Goal: Task Accomplishment & Management: Use online tool/utility

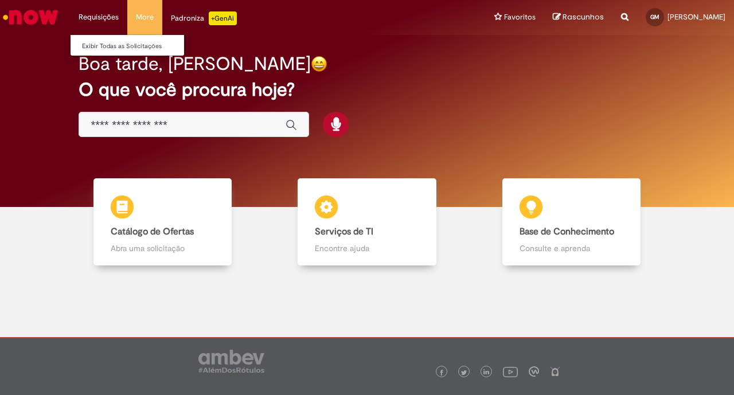
click at [102, 16] on li "Requisições Exibir Todas as Solicitações" at bounding box center [98, 17] width 57 height 34
click at [100, 46] on link "Exibir Todas as Solicitações" at bounding box center [134, 46] width 126 height 13
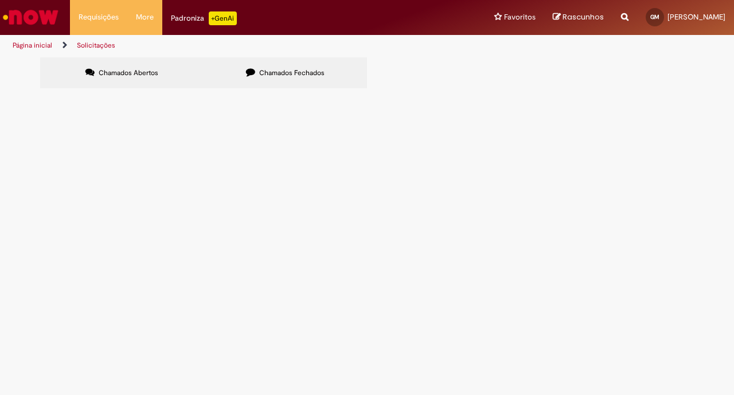
click at [0, 0] on input "Pesquisar" at bounding box center [0, 0] width 0 height 0
type input "**********"
click at [0, 0] on button at bounding box center [0, 0] width 0 height 0
click at [91, 45] on link "Solicitações" at bounding box center [96, 45] width 38 height 9
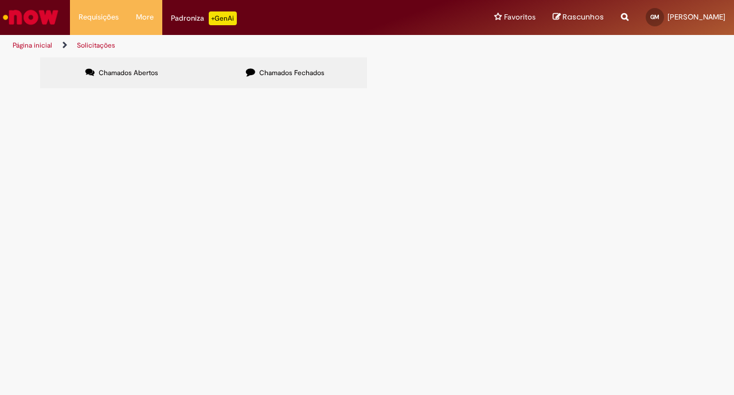
click at [42, 46] on link "Página inicial" at bounding box center [33, 45] width 40 height 9
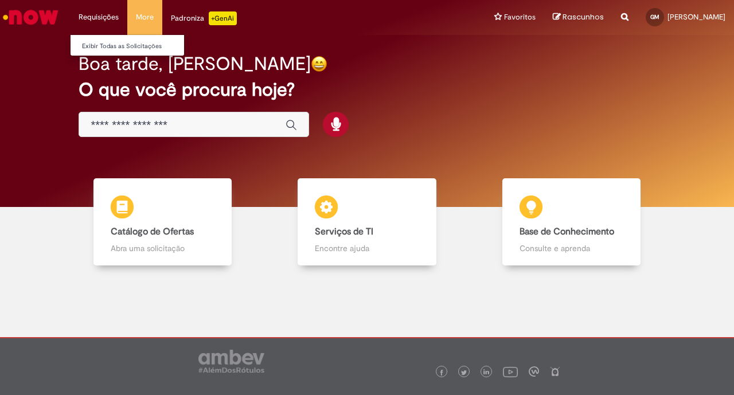
click at [96, 14] on li "Requisições Exibir Todas as Solicitações" at bounding box center [98, 17] width 57 height 34
click at [102, 46] on link "Exibir Todas as Solicitações" at bounding box center [134, 46] width 126 height 13
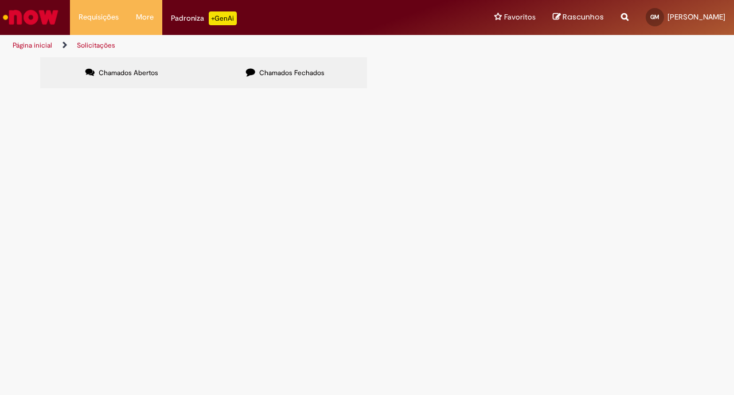
click at [277, 71] on span "Chamados Fechados" at bounding box center [291, 72] width 65 height 9
click at [128, 75] on span "Chamados Abertos" at bounding box center [129, 72] width 60 height 9
click at [0, 0] on div "Não há registros em Item solicitado usando este filtro" at bounding box center [0, 0] width 0 height 0
click at [0, 0] on input "Pesquisar" at bounding box center [0, 0] width 0 height 0
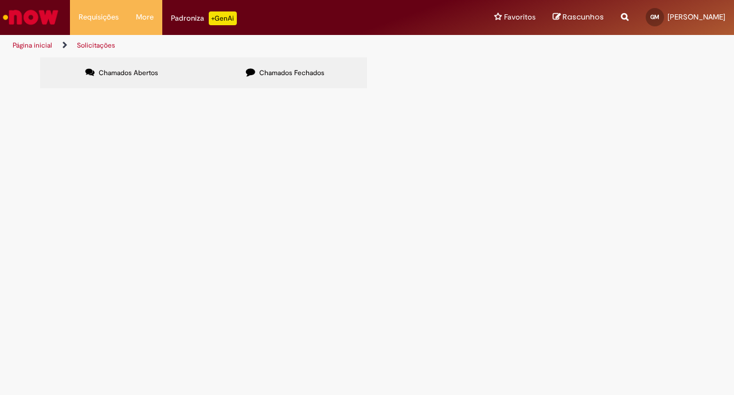
type input "**********"
click at [0, 0] on button at bounding box center [0, 0] width 0 height 0
click at [149, 13] on li "More Solicitar Compra" at bounding box center [144, 17] width 35 height 34
click at [161, 45] on link "Solicitar Compra" at bounding box center [191, 46] width 126 height 13
